Goal: Information Seeking & Learning: Learn about a topic

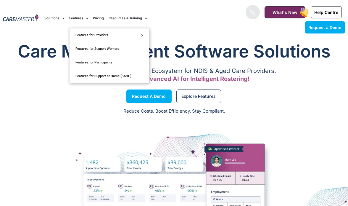
click at [79, 18] on link "Features" at bounding box center [78, 18] width 19 height 20
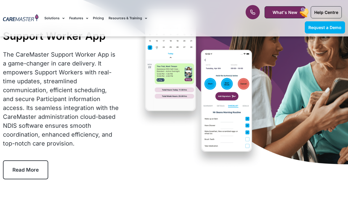
scroll to position [58, 0]
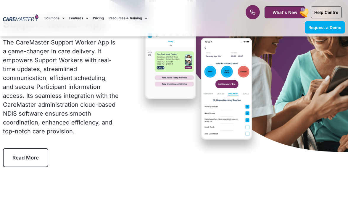
click at [13, 156] on span "Read More" at bounding box center [25, 158] width 26 height 6
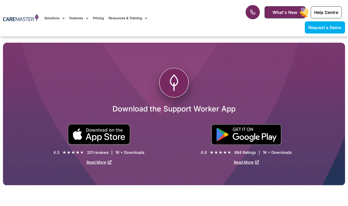
scroll to position [1072, 0]
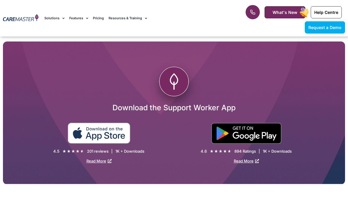
click at [106, 127] on img at bounding box center [99, 133] width 63 height 21
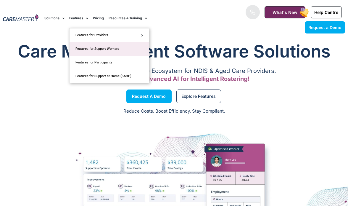
click at [97, 50] on link "Features for Support Workers" at bounding box center [109, 49] width 79 height 14
